Goal: Book appointment/travel/reservation

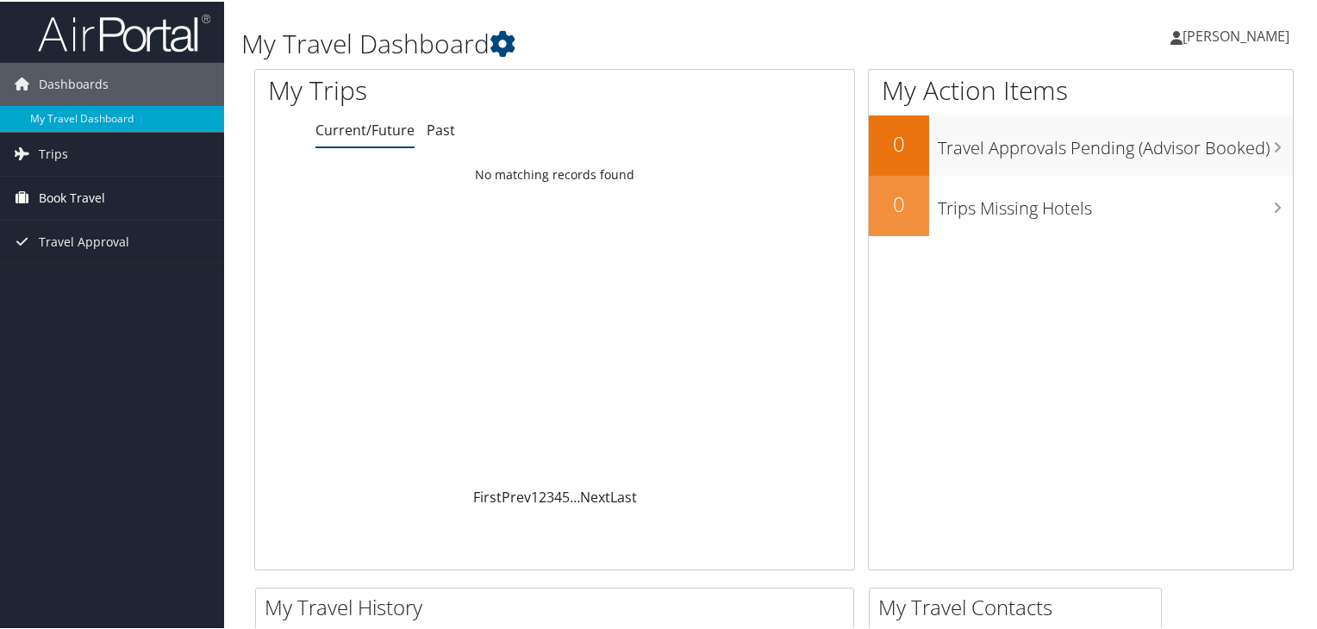
click at [106, 194] on link "Book Travel" at bounding box center [112, 196] width 224 height 43
click at [87, 197] on span "Book Travel" at bounding box center [72, 196] width 66 height 43
click at [94, 206] on span "Book Travel" at bounding box center [72, 196] width 66 height 43
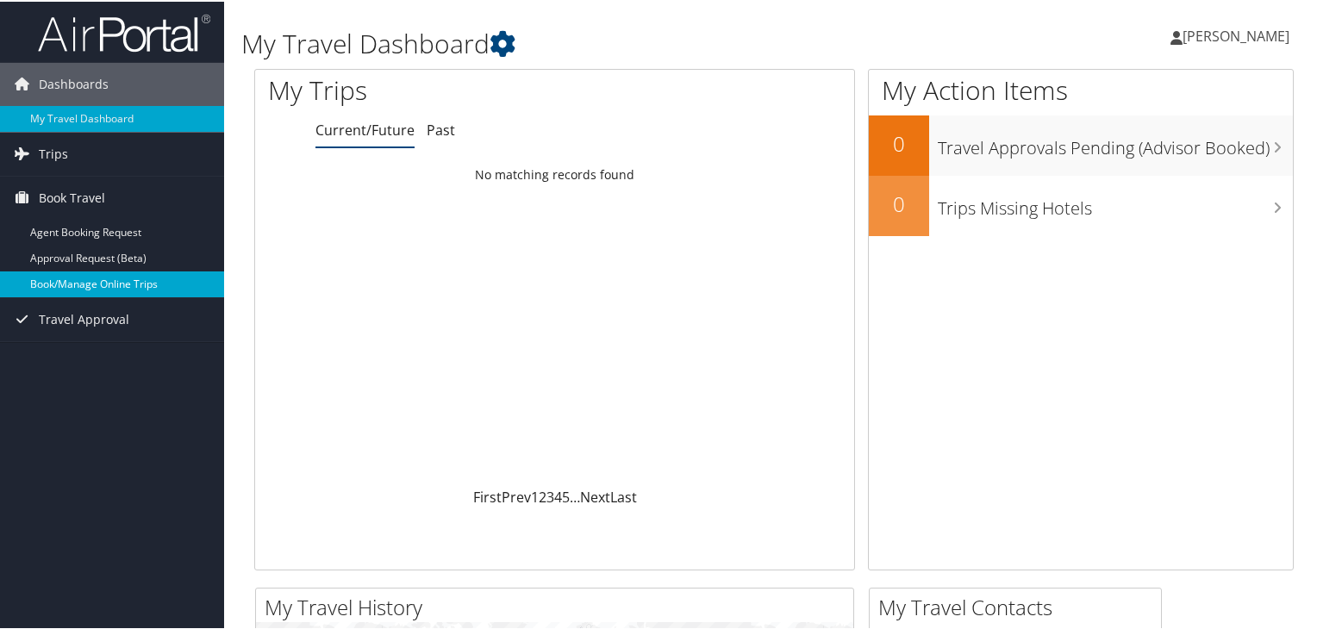
click at [118, 287] on link "Book/Manage Online Trips" at bounding box center [112, 283] width 224 height 26
